Goal: Check status: Check status

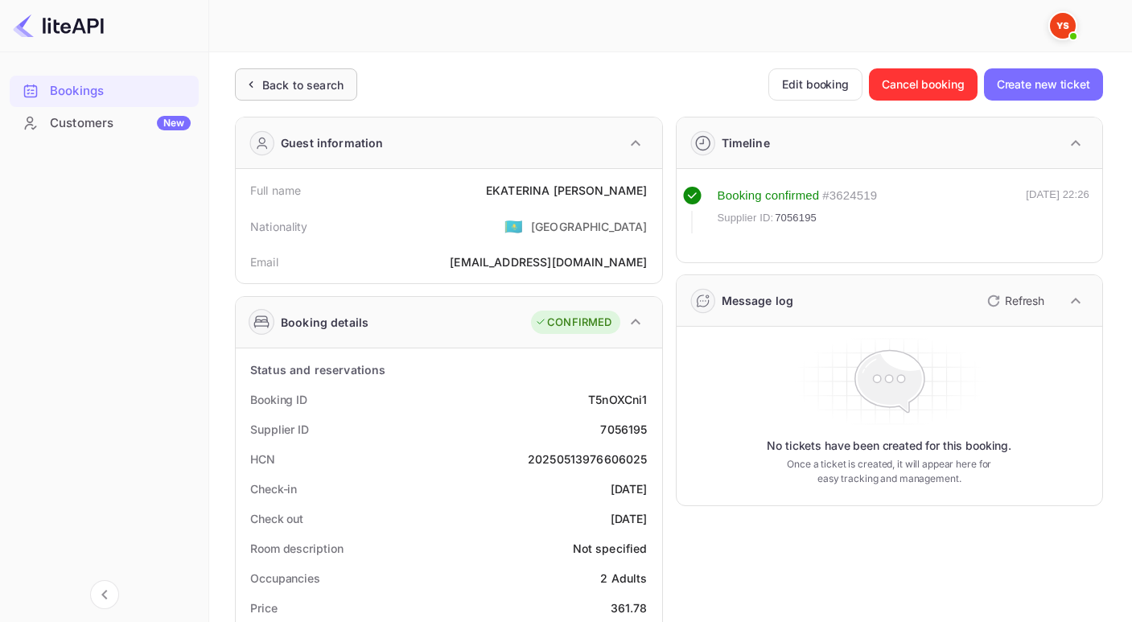
click at [247, 88] on icon at bounding box center [250, 84] width 17 height 16
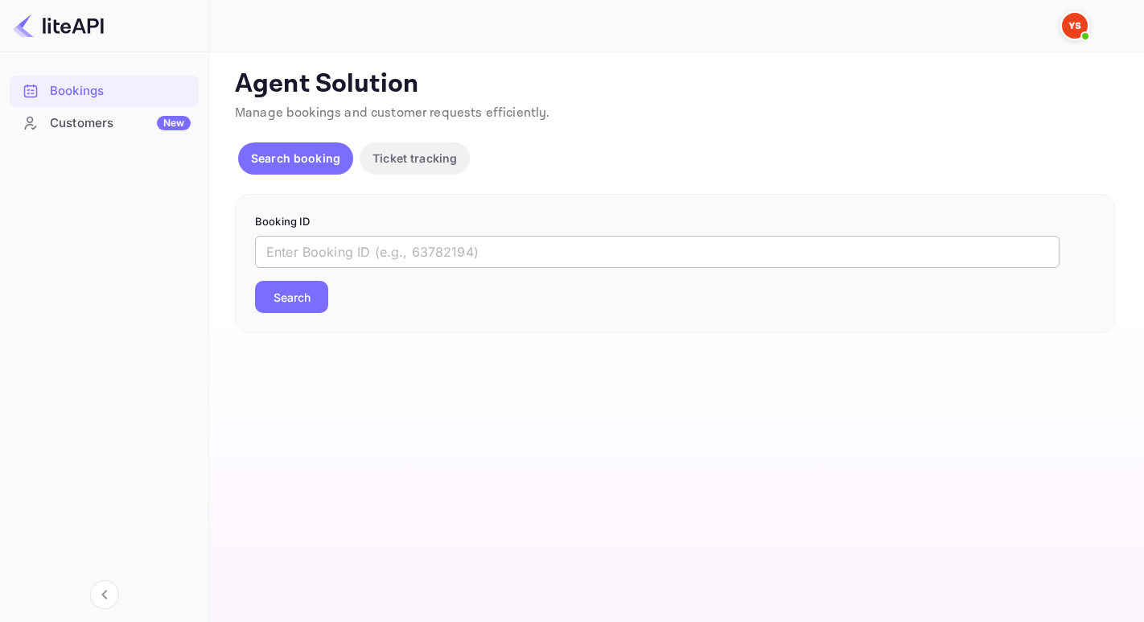
click at [295, 246] on input "text" at bounding box center [657, 252] width 804 height 32
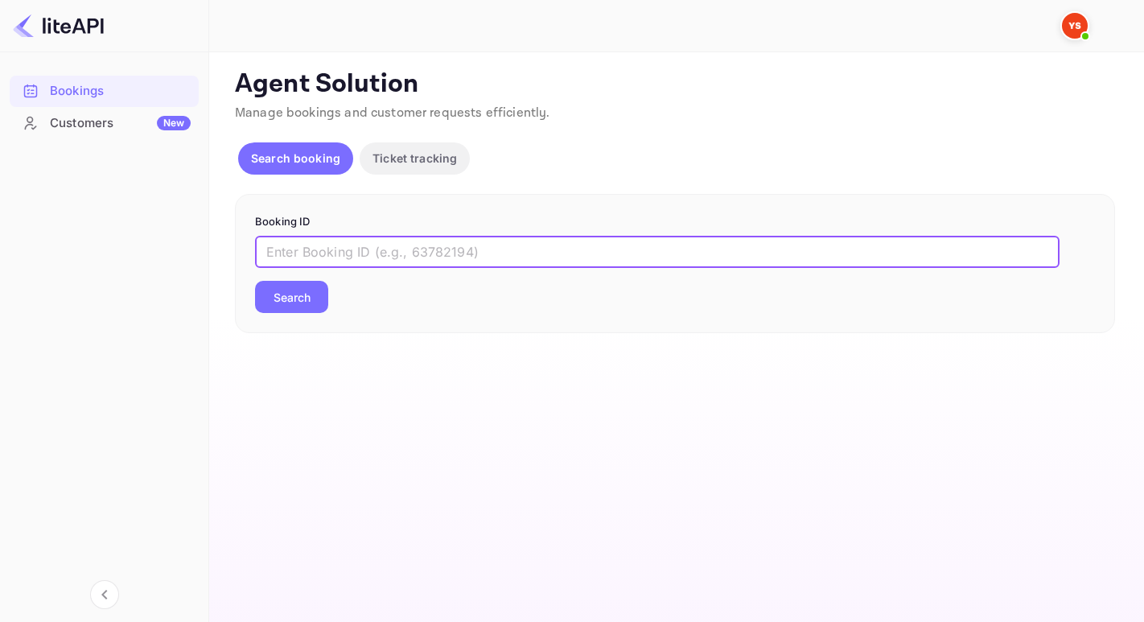
paste input "8562450"
click at [255, 281] on button "Search" at bounding box center [291, 297] width 73 height 32
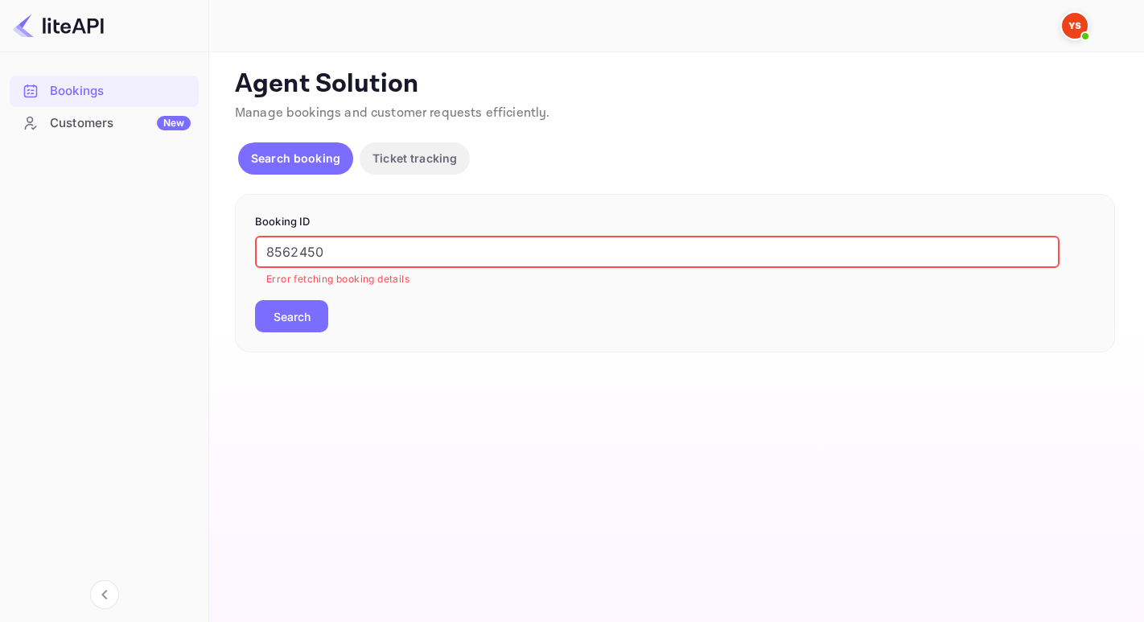
click at [271, 252] on input "8562450" at bounding box center [657, 252] width 804 height 32
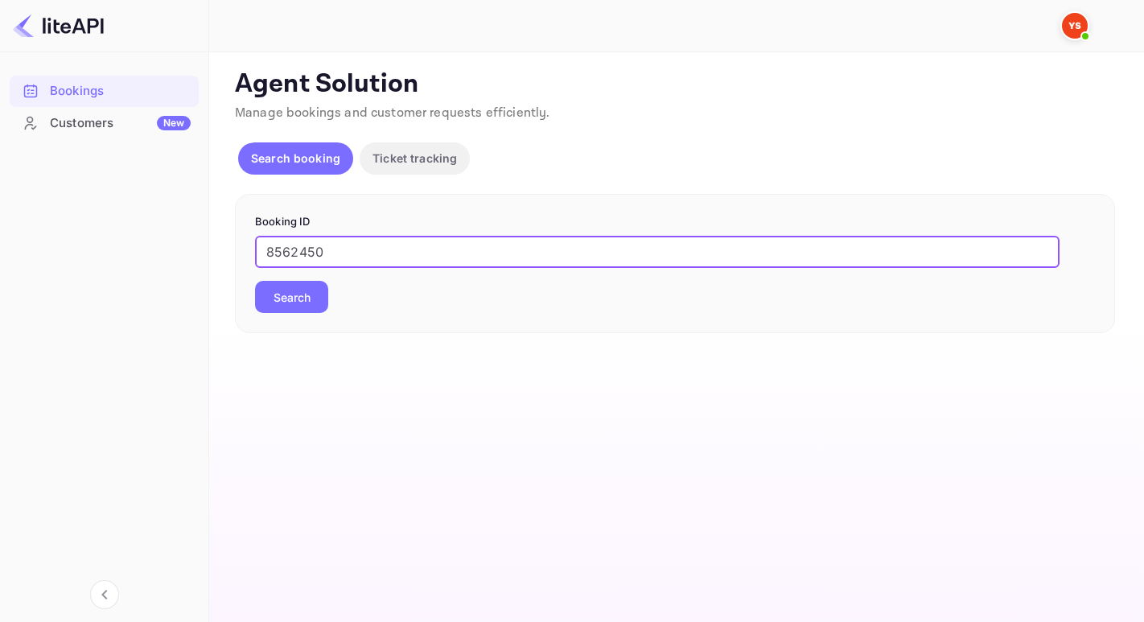
type input "8562450"
click at [255, 281] on button "Search" at bounding box center [291, 297] width 73 height 32
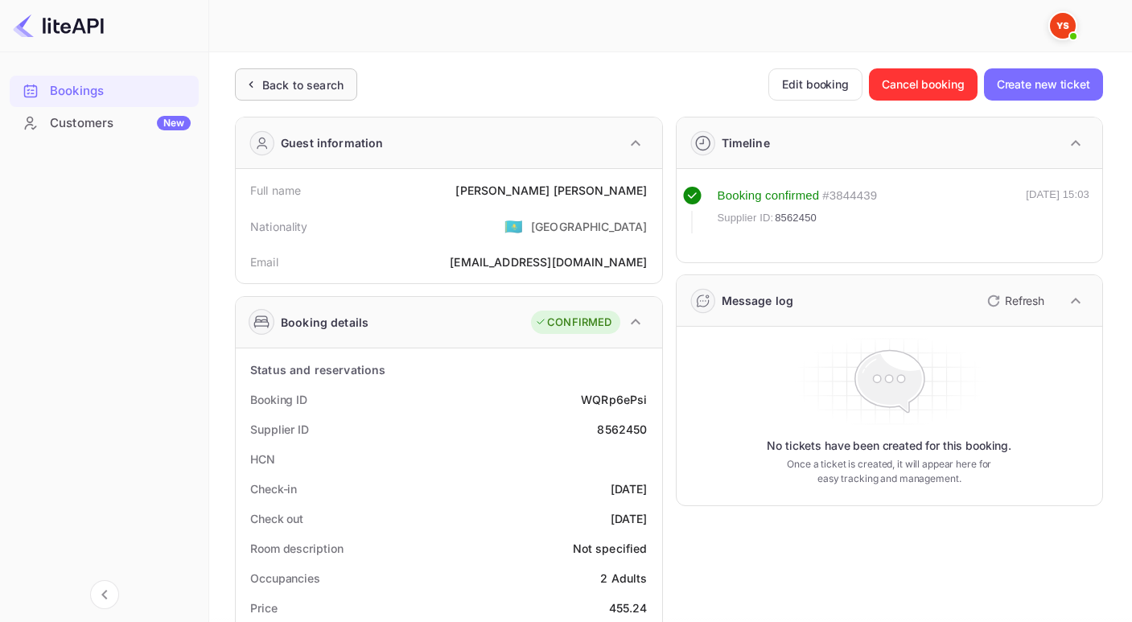
click at [261, 82] on div "Back to search" at bounding box center [292, 84] width 101 height 17
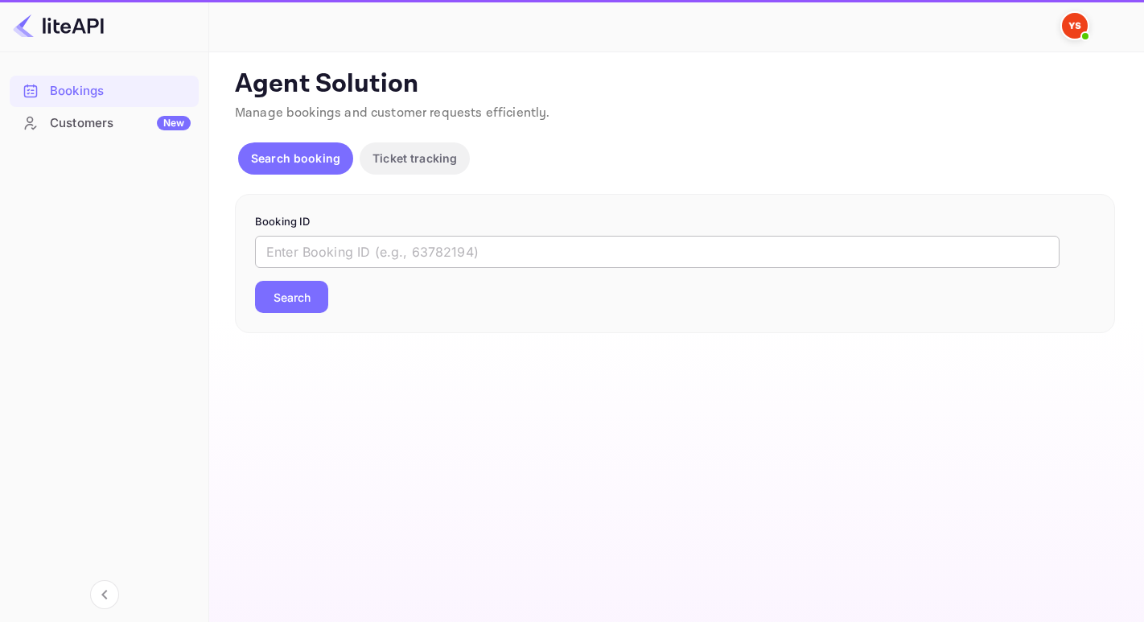
click at [348, 245] on input "text" at bounding box center [657, 252] width 804 height 32
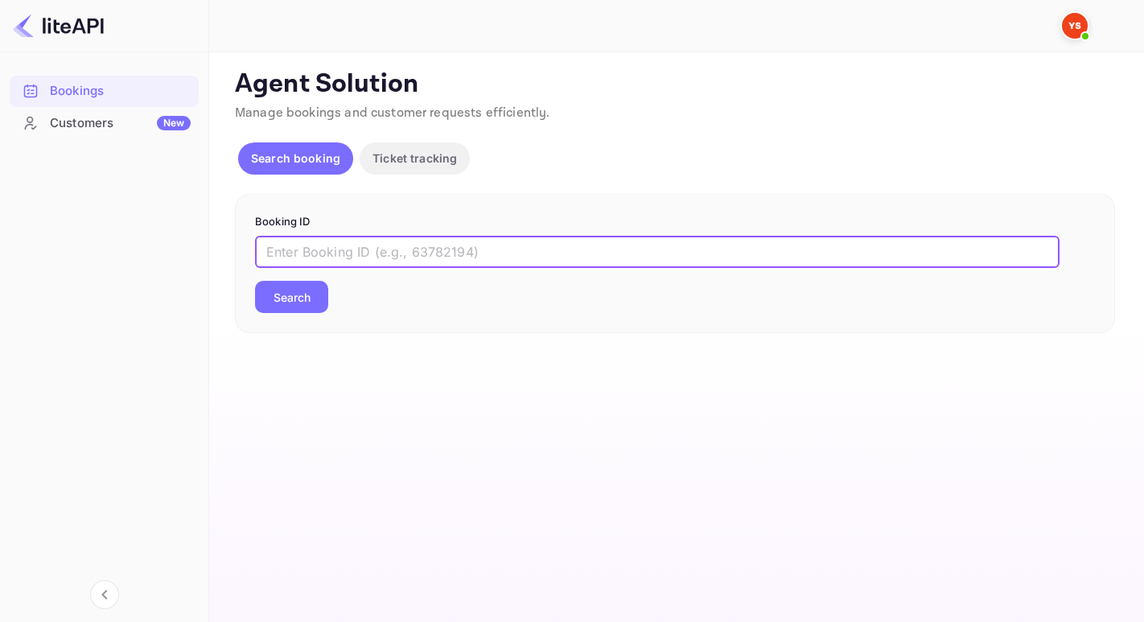
paste input "9300713"
click at [255, 281] on button "Search" at bounding box center [291, 297] width 73 height 32
type input "9300713"
click at [255, 281] on button "Search" at bounding box center [291, 297] width 73 height 32
